Goal: Obtain resource: Obtain resource

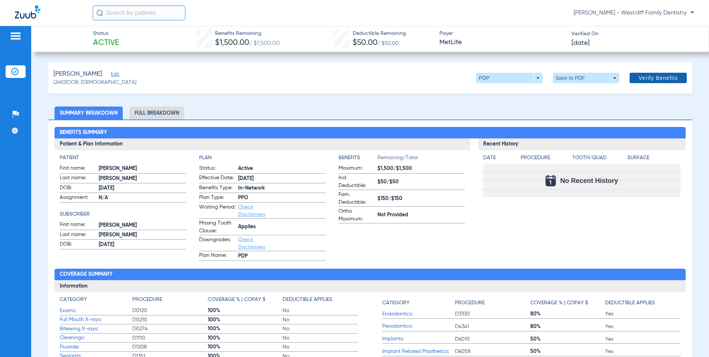
click at [640, 82] on span at bounding box center [657, 78] width 57 height 18
click at [638, 75] on span "Verify Benefits" at bounding box center [657, 78] width 39 height 6
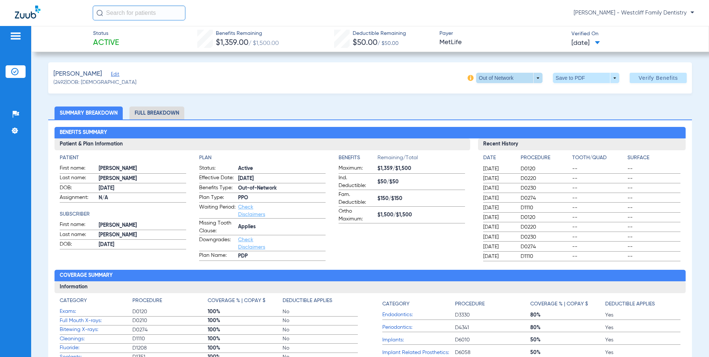
click at [530, 82] on span at bounding box center [509, 78] width 66 height 10
click at [532, 81] on div at bounding box center [354, 178] width 709 height 357
click at [566, 82] on span at bounding box center [586, 78] width 66 height 10
click at [566, 99] on button "insert_drive_file Save to PDF" at bounding box center [576, 92] width 56 height 15
